Goal: Task Accomplishment & Management: Use online tool/utility

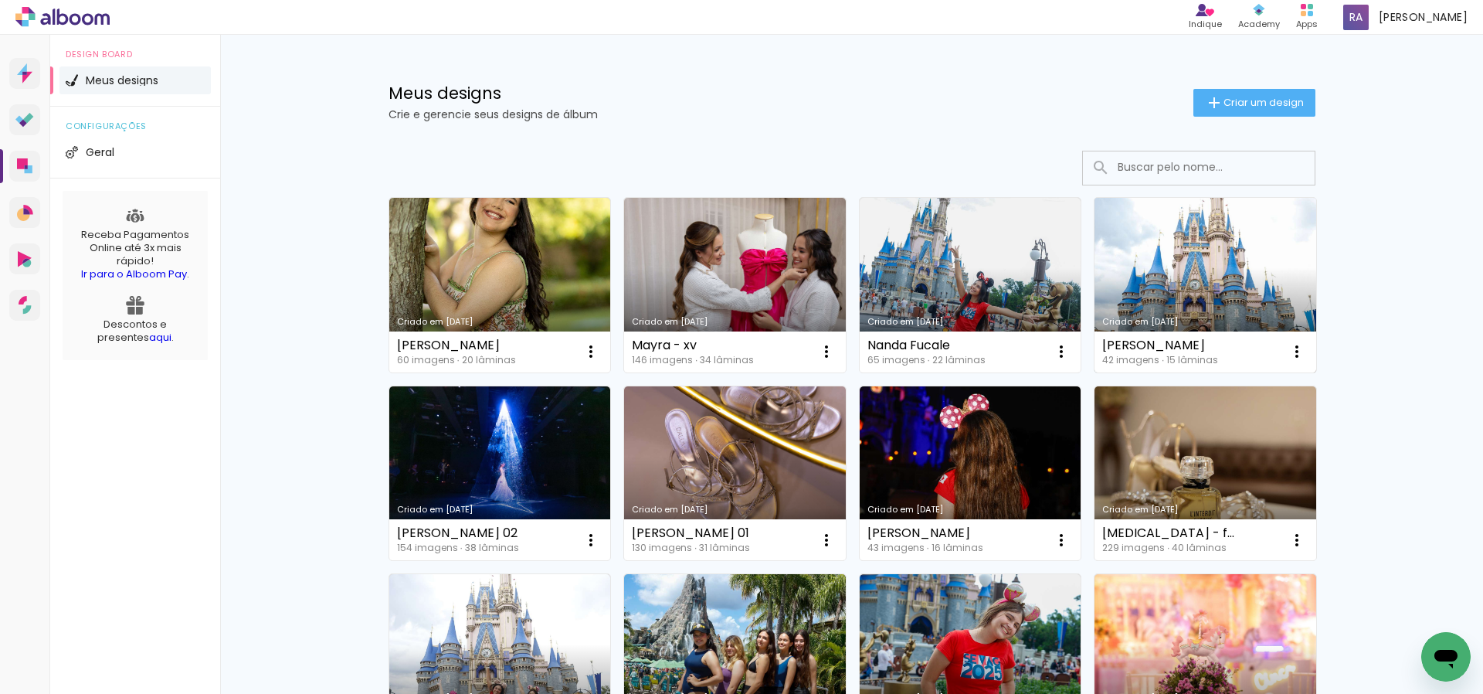
click at [1226, 263] on link "Criado em [DATE]" at bounding box center [1206, 285] width 222 height 175
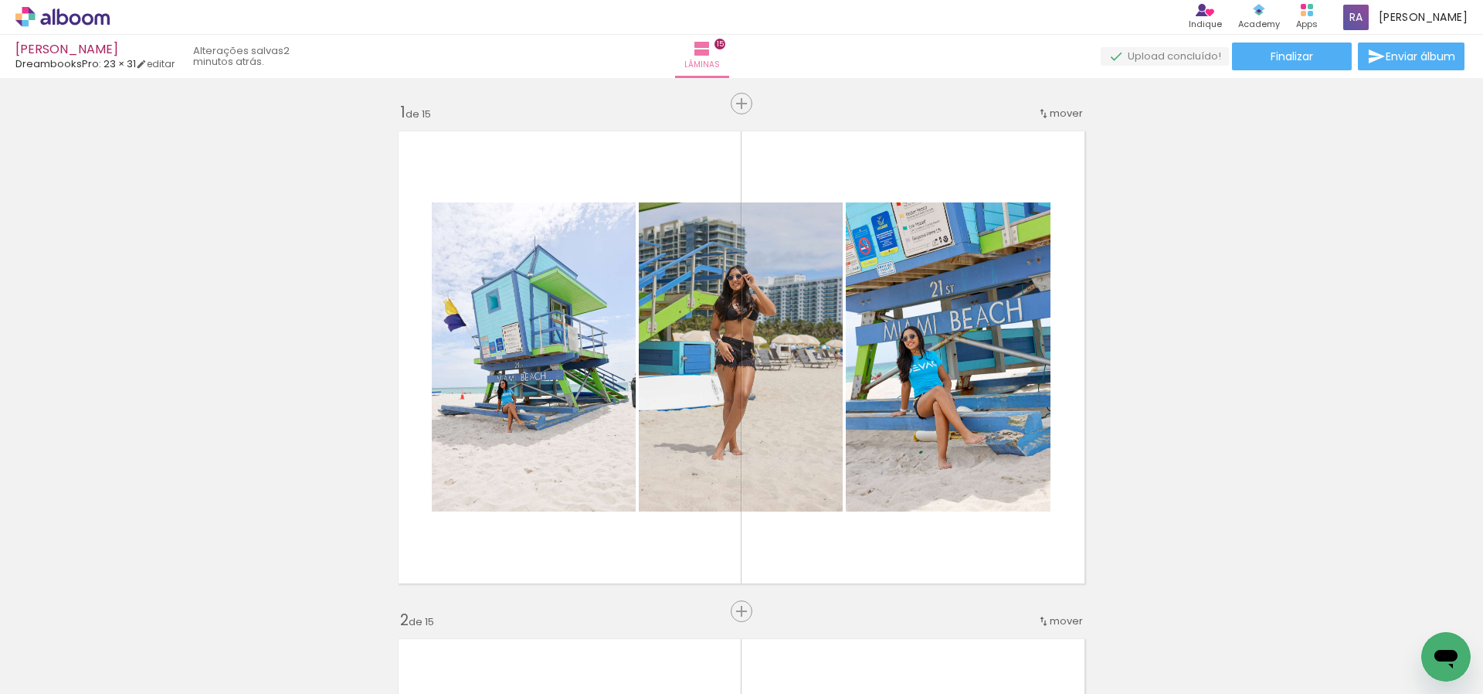
scroll to position [4085, 0]
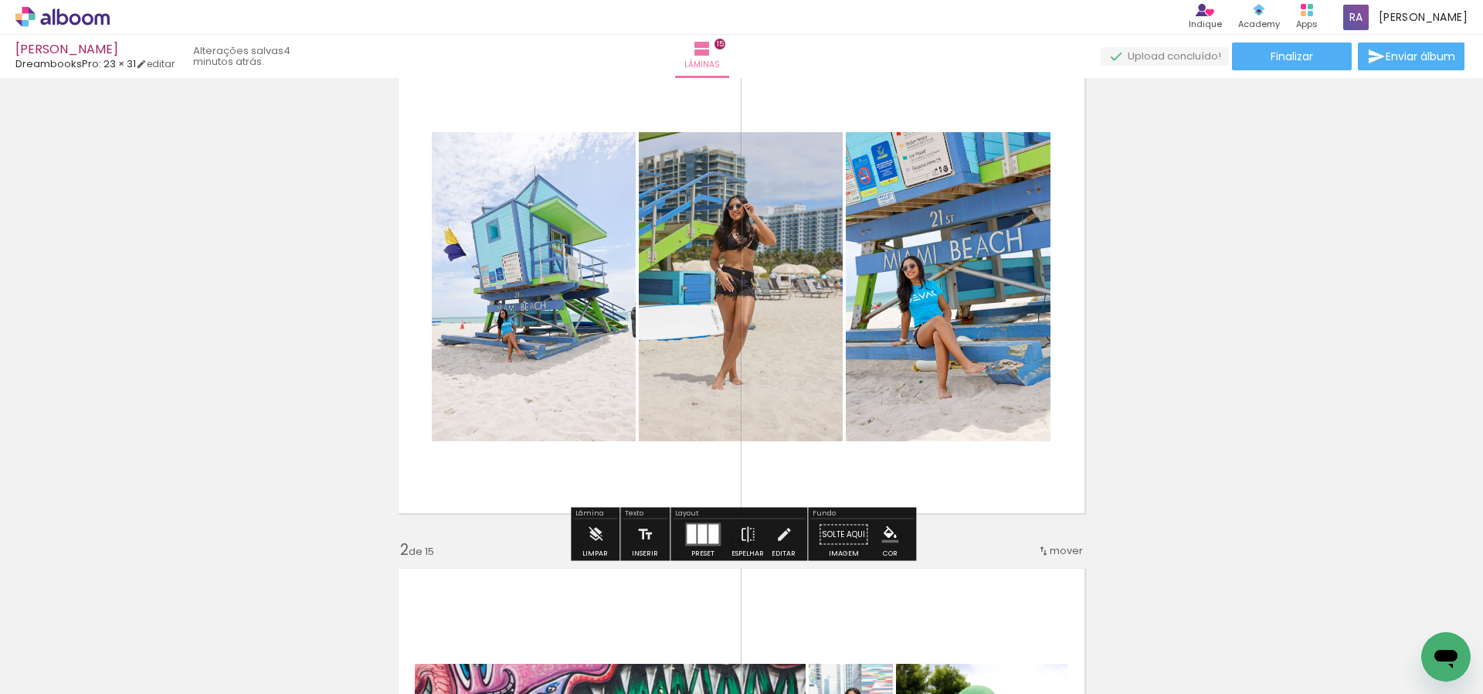
scroll to position [71, 0]
